Goal: Check status: Check status

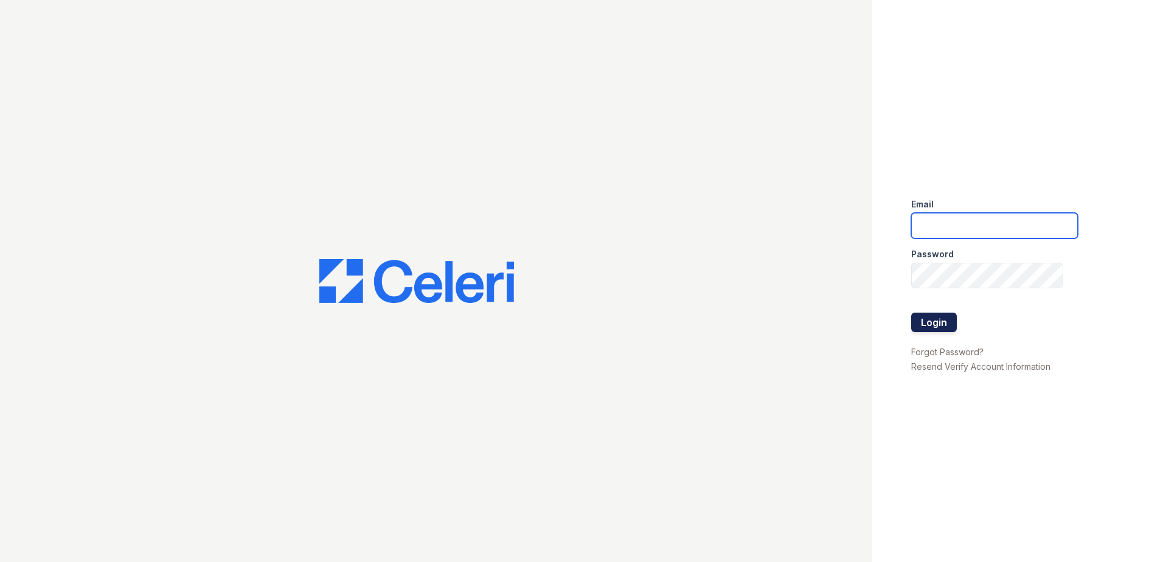
type input "[EMAIL_ADDRESS][DOMAIN_NAME]"
click at [927, 316] on button "Login" at bounding box center [935, 322] width 46 height 19
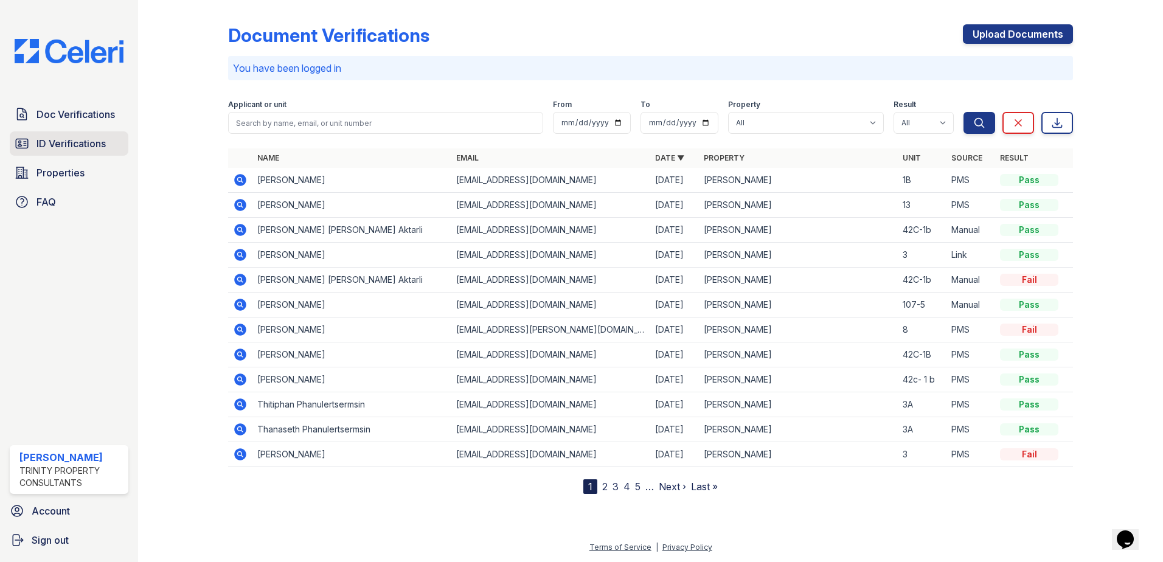
click at [95, 139] on span "ID Verifications" at bounding box center [71, 143] width 69 height 15
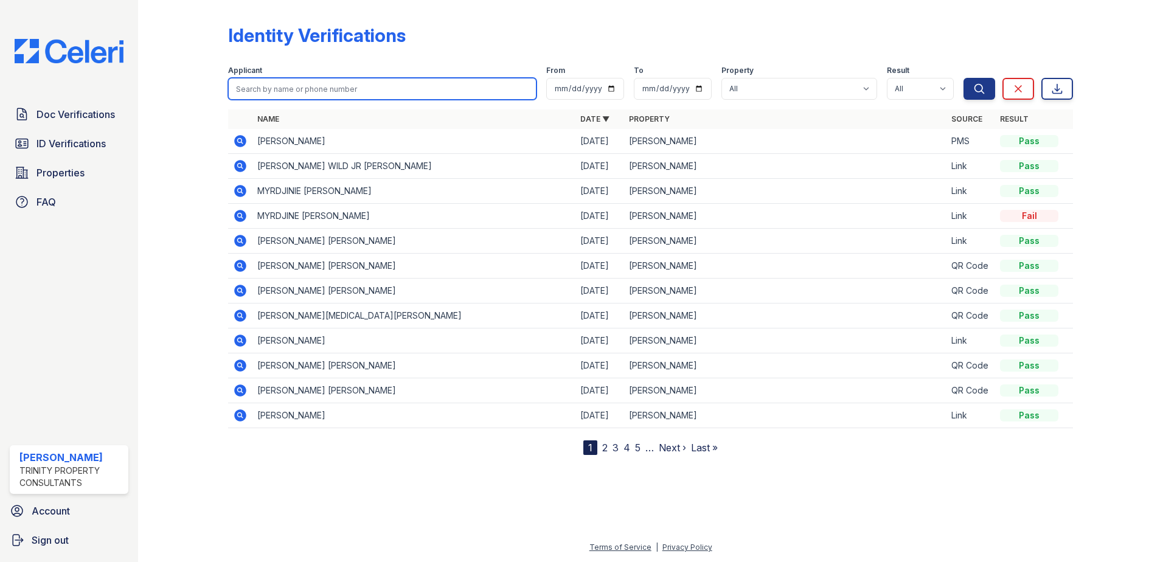
click at [341, 88] on input "search" at bounding box center [382, 89] width 309 height 22
type input "[PERSON_NAME]"
click at [964, 78] on button "Search" at bounding box center [980, 89] width 32 height 22
